Goal: Navigation & Orientation: Understand site structure

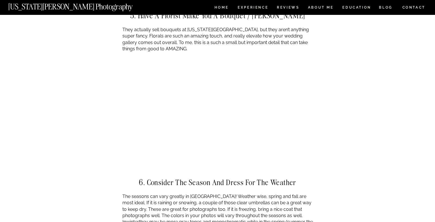
scroll to position [1779, 0]
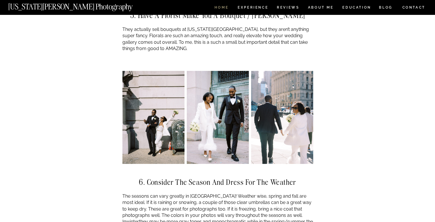
click at [225, 6] on nav "HOME" at bounding box center [222, 8] width 16 height 5
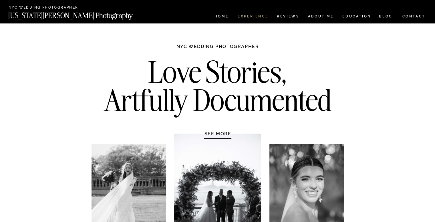
click at [248, 15] on nav "Experience" at bounding box center [253, 17] width 30 height 5
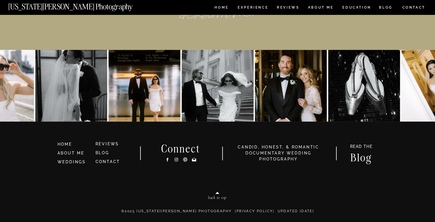
scroll to position [2678, 0]
click at [421, 84] on img at bounding box center [438, 86] width 72 height 72
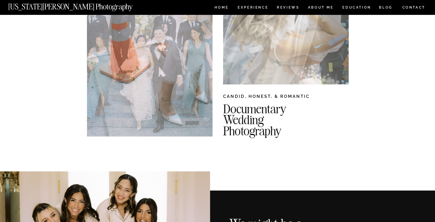
scroll to position [0, 0]
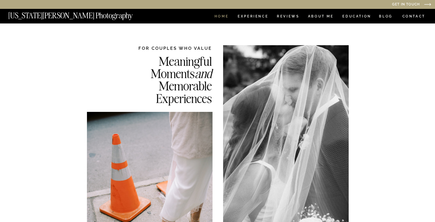
click at [222, 17] on nav "HOME" at bounding box center [222, 17] width 16 height 5
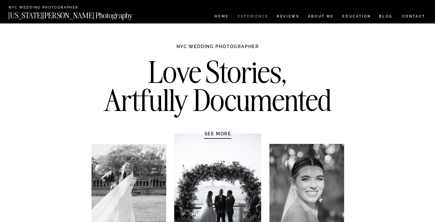
click at [262, 17] on nav "Experience" at bounding box center [253, 17] width 30 height 5
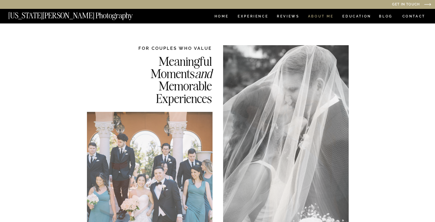
click at [321, 17] on nav "ABOUT ME" at bounding box center [321, 17] width 26 height 5
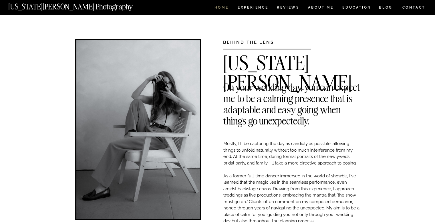
click at [225, 7] on nav "HOME" at bounding box center [222, 8] width 16 height 5
